Goal: Task Accomplishment & Management: Complete application form

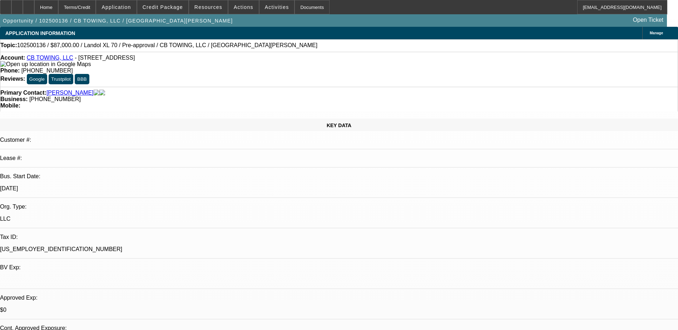
select select "0"
select select "6"
select select "0"
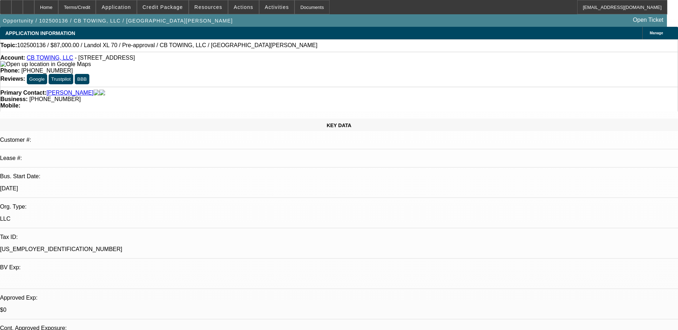
select select "0"
select select "6"
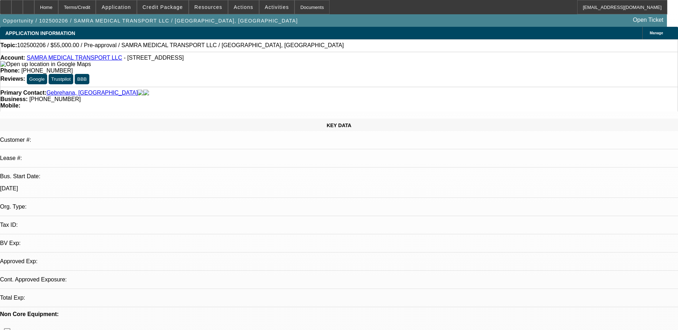
select select "0"
select select "2"
select select "0.1"
select select "4"
